Goal: Transaction & Acquisition: Purchase product/service

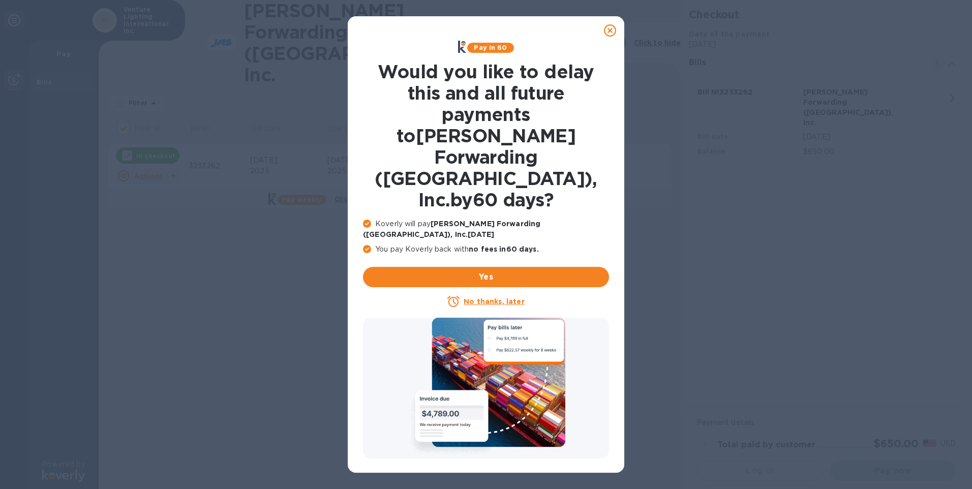
click at [612, 28] on icon at bounding box center [610, 30] width 12 height 12
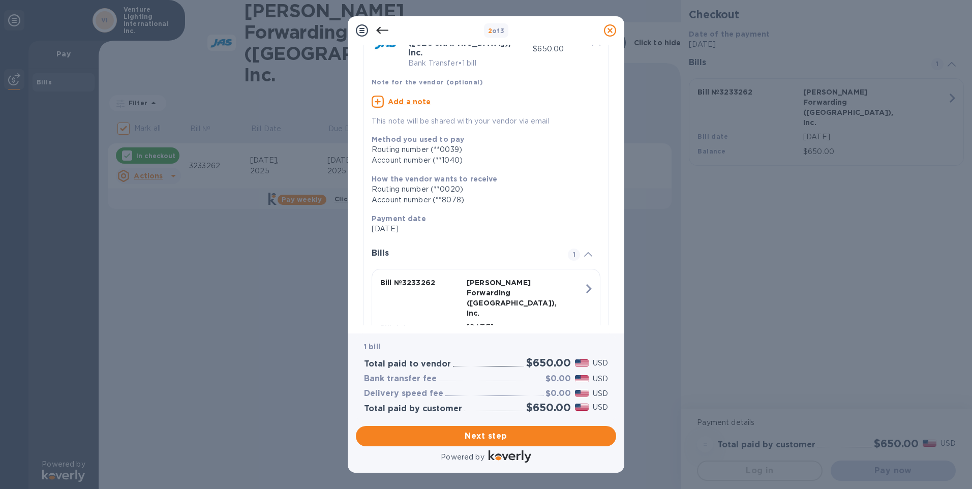
scroll to position [78, 0]
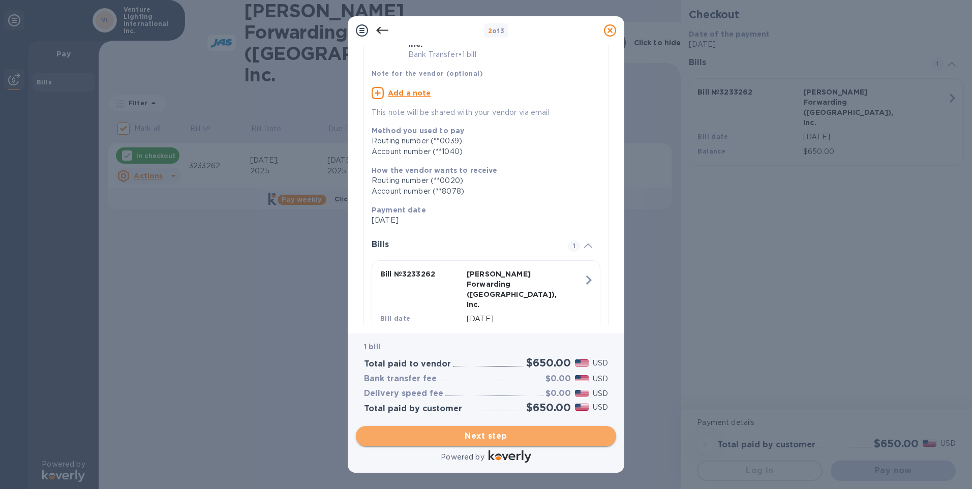
click at [496, 439] on span "Next step" at bounding box center [486, 436] width 244 height 12
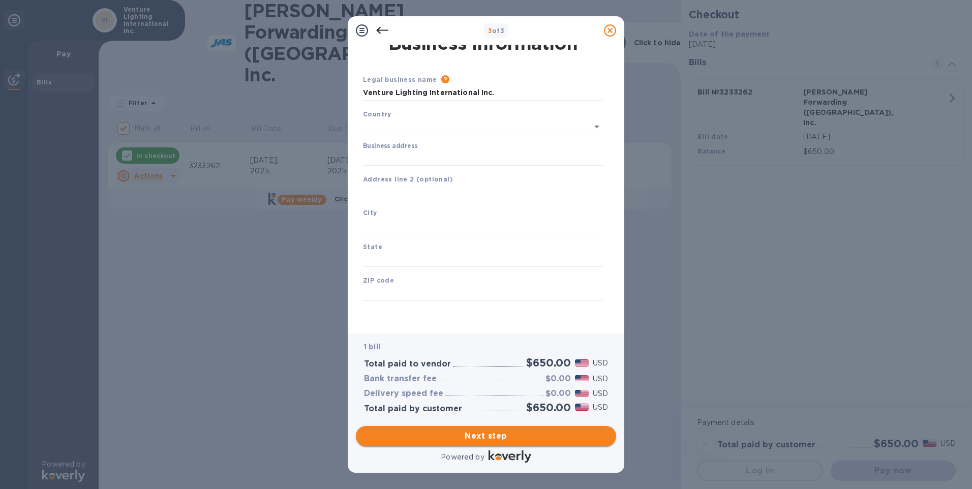
type input "[GEOGRAPHIC_DATA]"
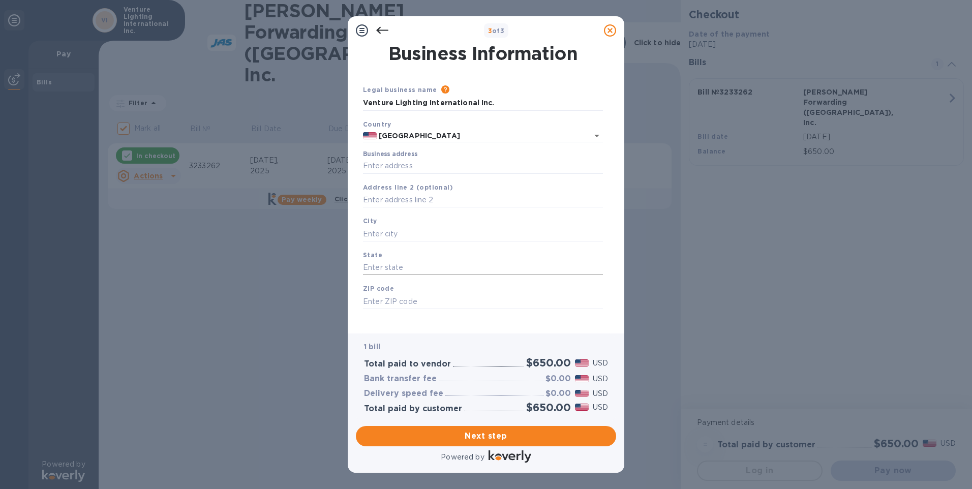
scroll to position [8, 0]
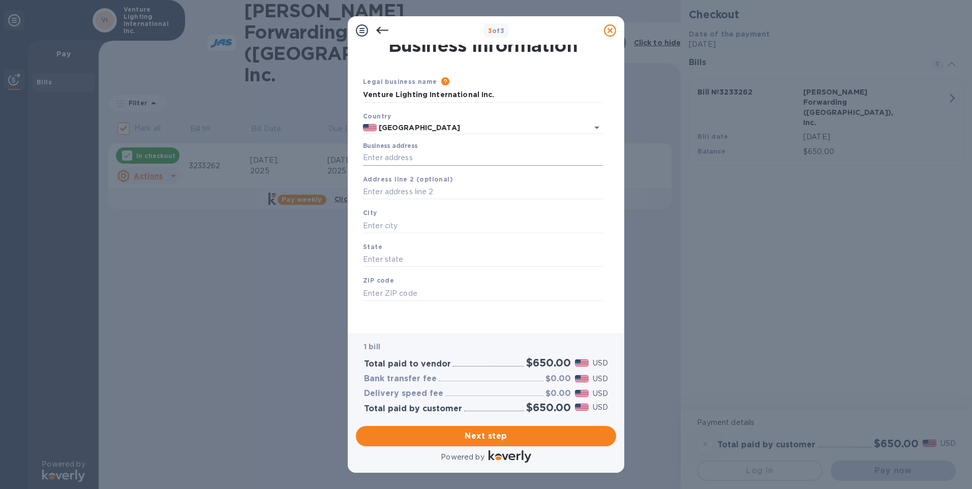
click at [369, 157] on input "Business address" at bounding box center [483, 158] width 240 height 15
type input "[STREET_ADDRESS]"
type input "Solon"
type input "OH"
type input "44139"
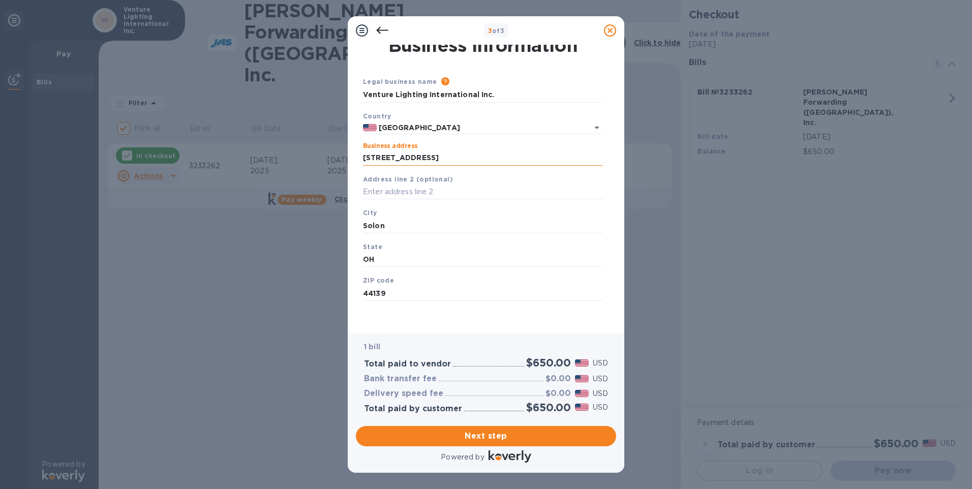
click at [467, 156] on input "[STREET_ADDRESS]" at bounding box center [483, 158] width 240 height 15
type input "6675 Parkland Boulevard"
click at [377, 192] on input "text" at bounding box center [483, 192] width 240 height 15
type input "STE 100"
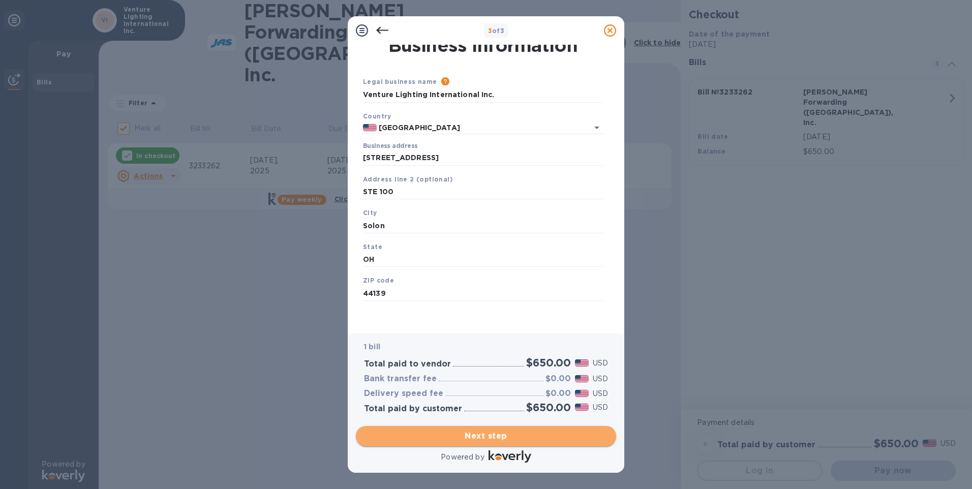
click at [496, 433] on span "Next step" at bounding box center [486, 436] width 244 height 12
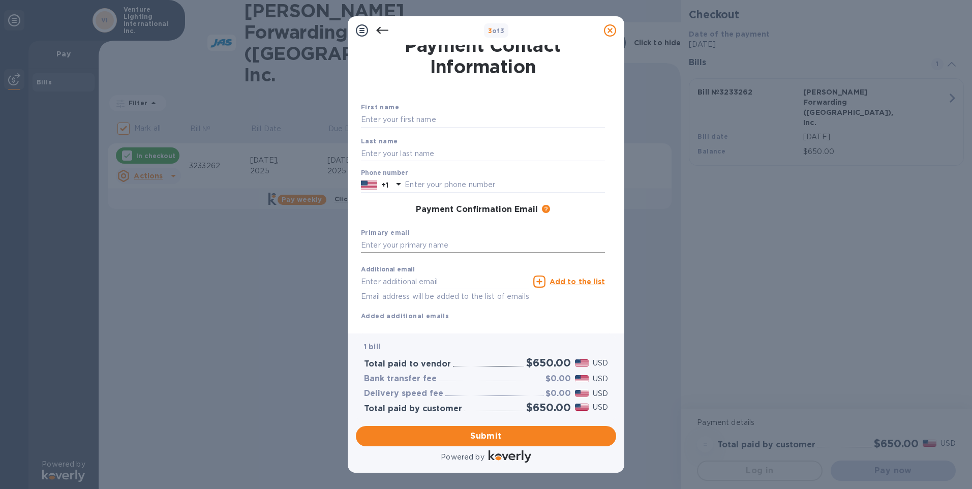
click at [372, 245] on input "text" at bounding box center [483, 245] width 244 height 15
type input "anupama_krishnan@venturelighting.com"
type input "Anupama"
type input "Krishnan"
type input "3303513170"
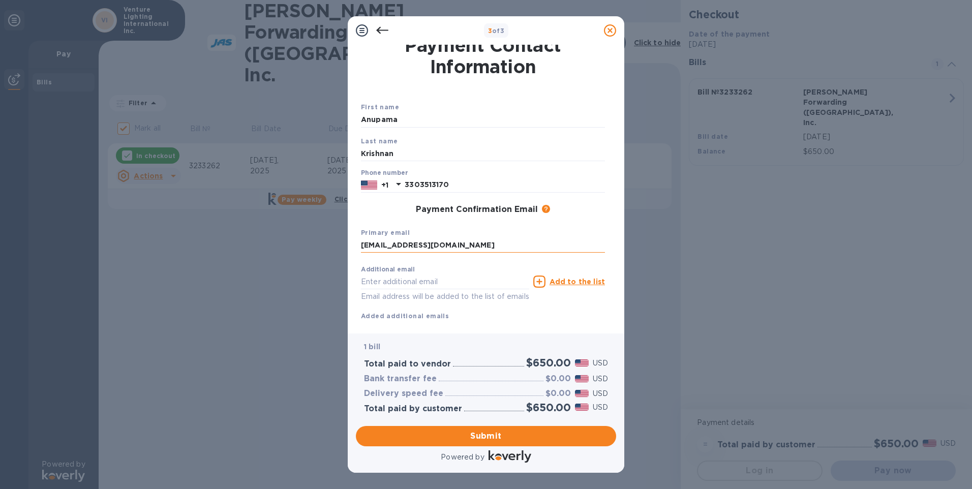
type input "anupama_krishnan@venturelighting.com"
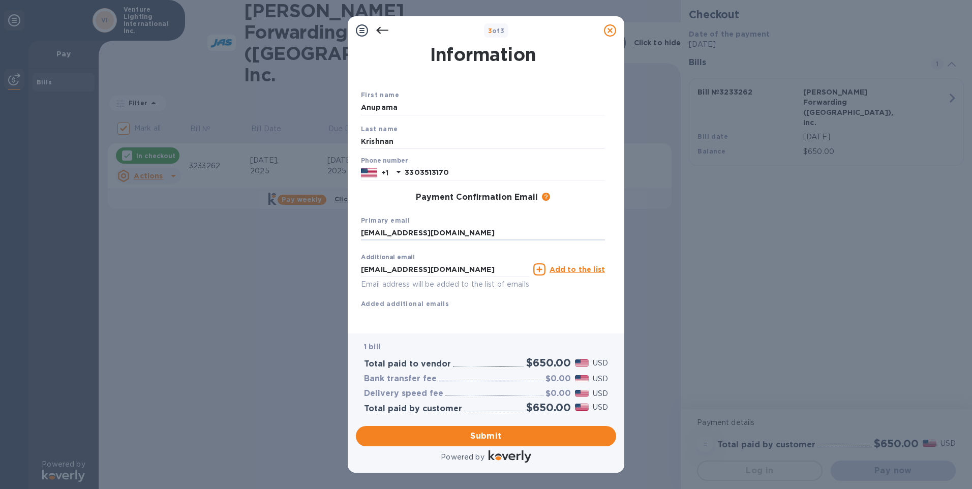
scroll to position [32, 0]
click at [491, 436] on span "Submit" at bounding box center [486, 436] width 244 height 12
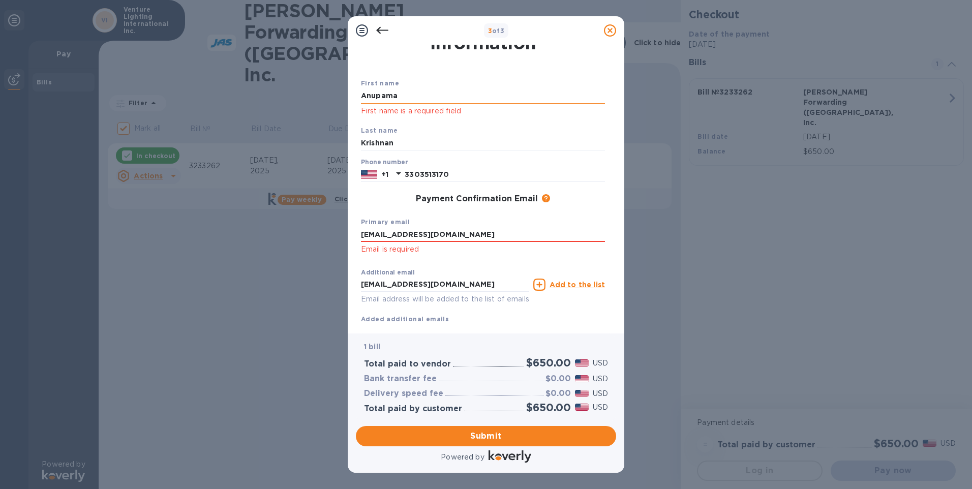
click at [414, 97] on input "Anupama" at bounding box center [483, 95] width 244 height 15
click at [525, 235] on input "anupama_krishnan@venturelighting.com" at bounding box center [483, 234] width 244 height 15
click at [378, 96] on input "Anupama" at bounding box center [483, 95] width 244 height 15
click at [419, 146] on input "Krishnan" at bounding box center [483, 143] width 244 height 15
click at [437, 99] on input "Anupama" at bounding box center [483, 95] width 244 height 15
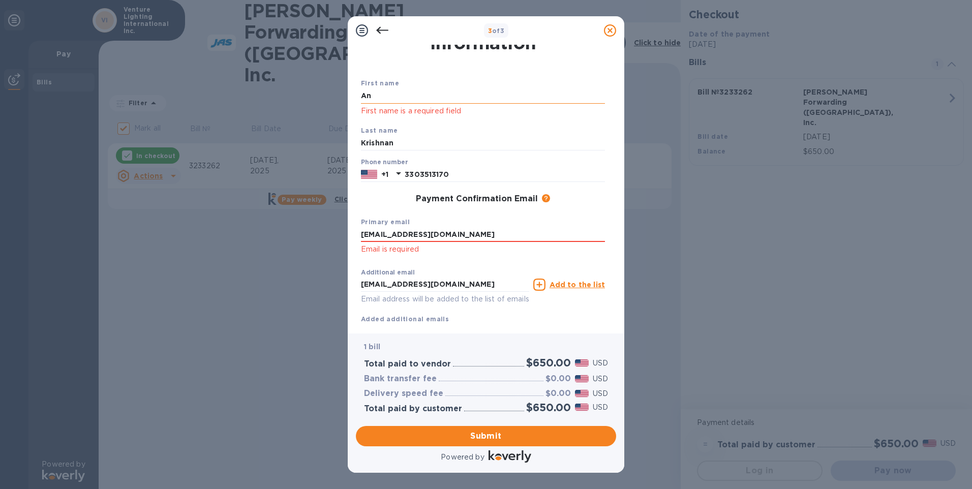
type input "A"
type input "Anupama"
type input "Krishnan"
click at [504, 158] on div "Phone number +1 3303513170" at bounding box center [483, 171] width 252 height 32
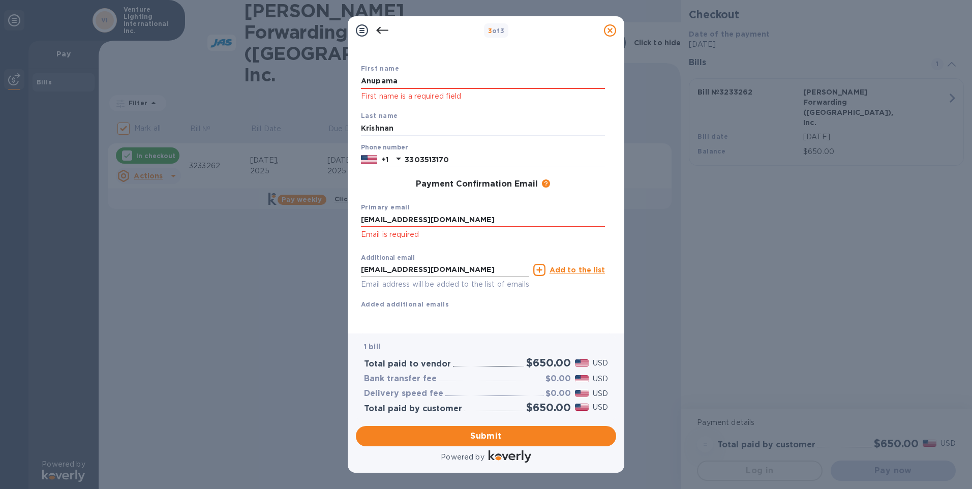
scroll to position [59, 0]
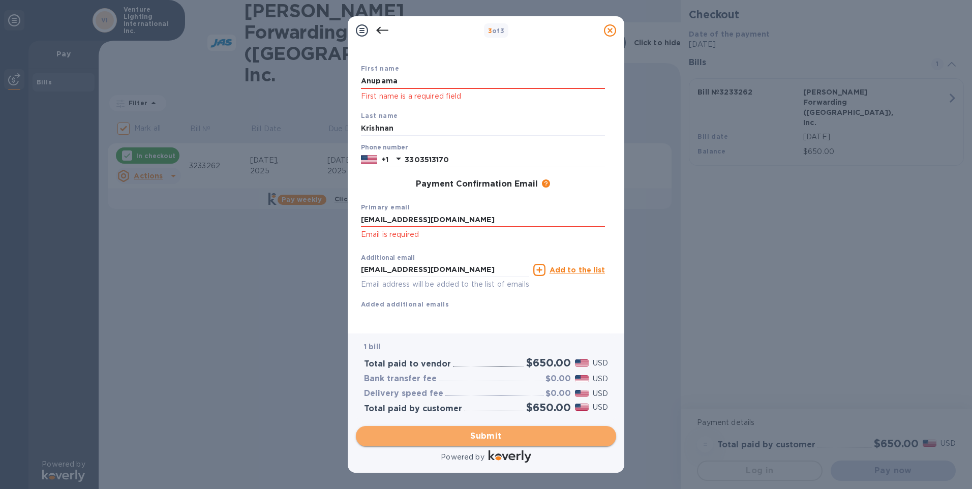
click at [483, 433] on span "Submit" at bounding box center [486, 436] width 244 height 12
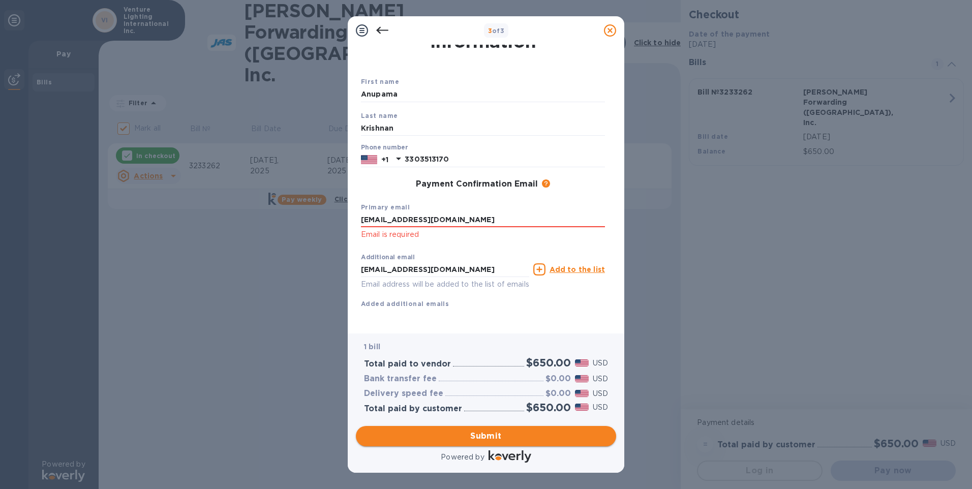
scroll to position [45, 0]
click at [522, 213] on input "anupama_krishnan@venturelighting.com" at bounding box center [483, 220] width 244 height 15
type input "a"
type input "anupama_krishnan@venturelighting.com"
click at [484, 431] on span "Submit" at bounding box center [486, 436] width 244 height 12
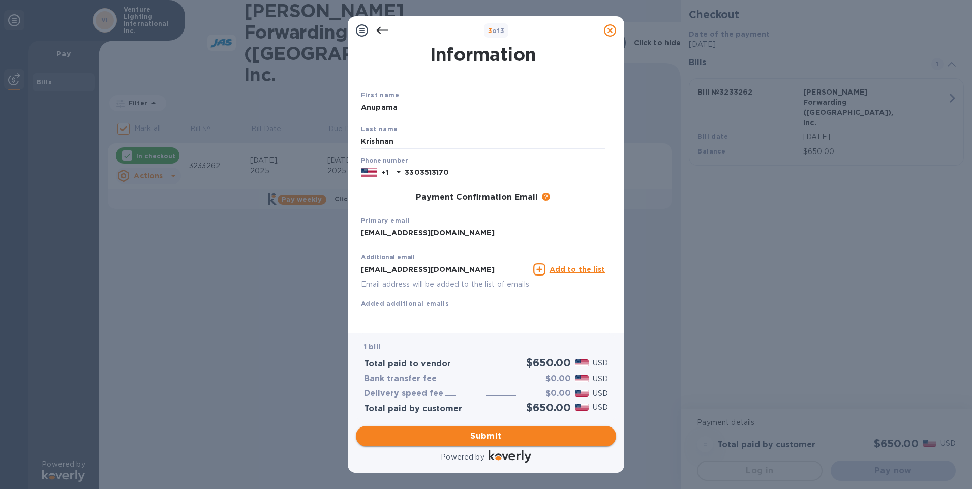
scroll to position [32, 0]
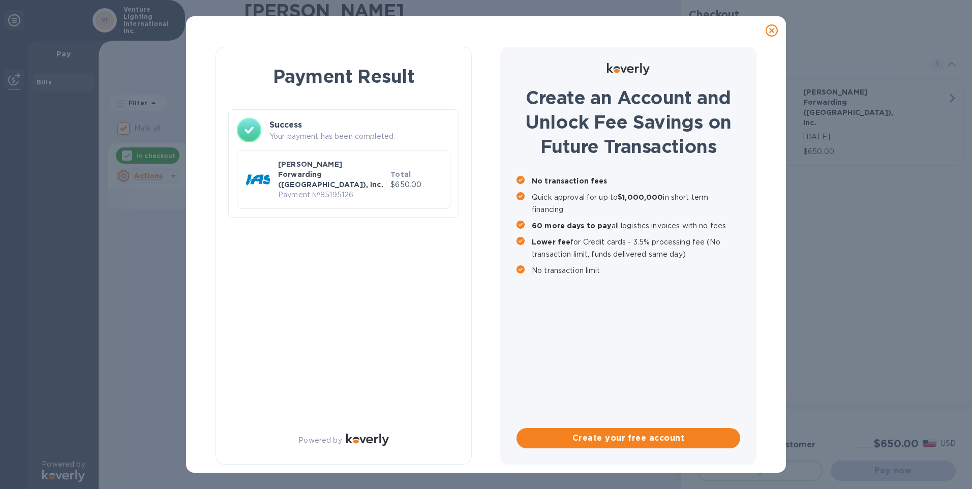
checkbox input "false"
